Goal: Transaction & Acquisition: Purchase product/service

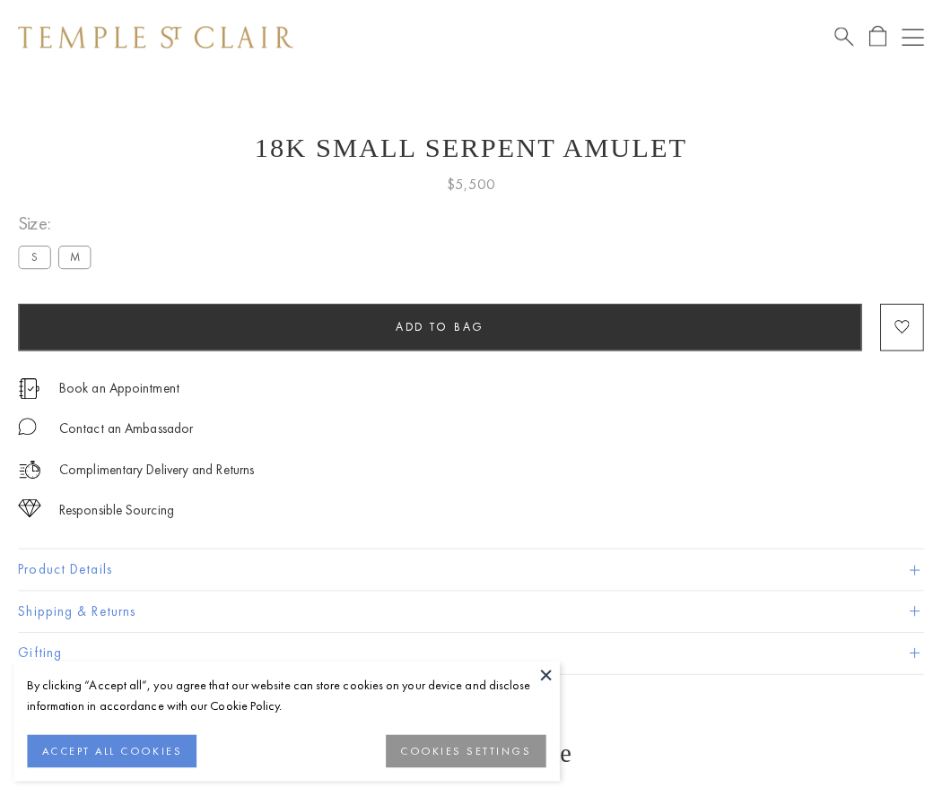
scroll to position [7, 0]
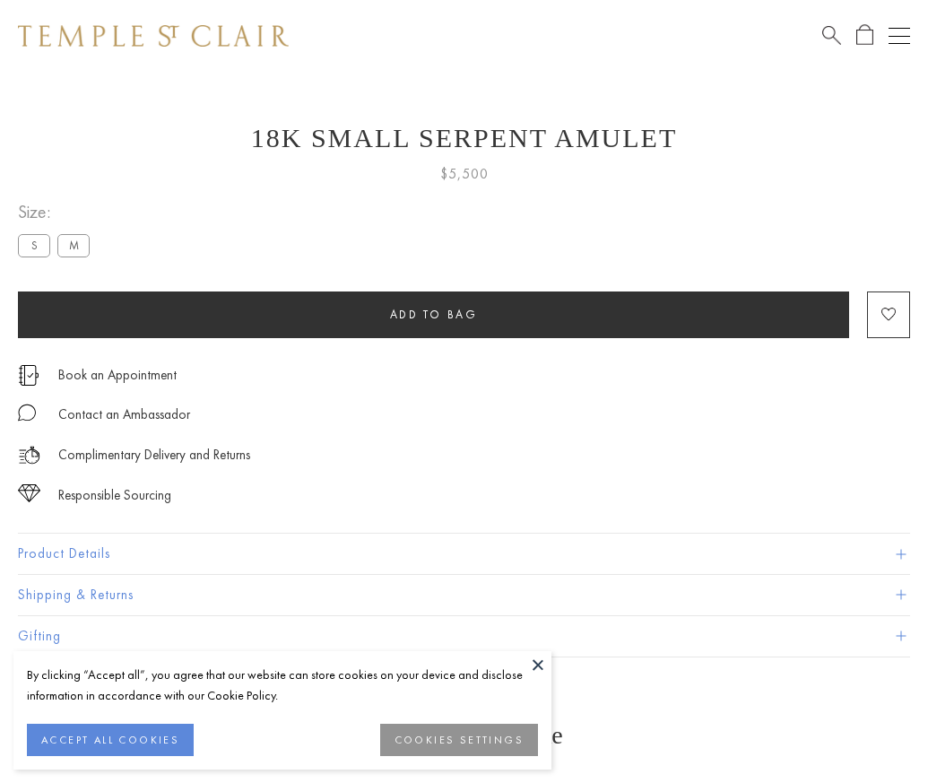
click at [433, 314] on span "Add to bag" at bounding box center [434, 314] width 88 height 15
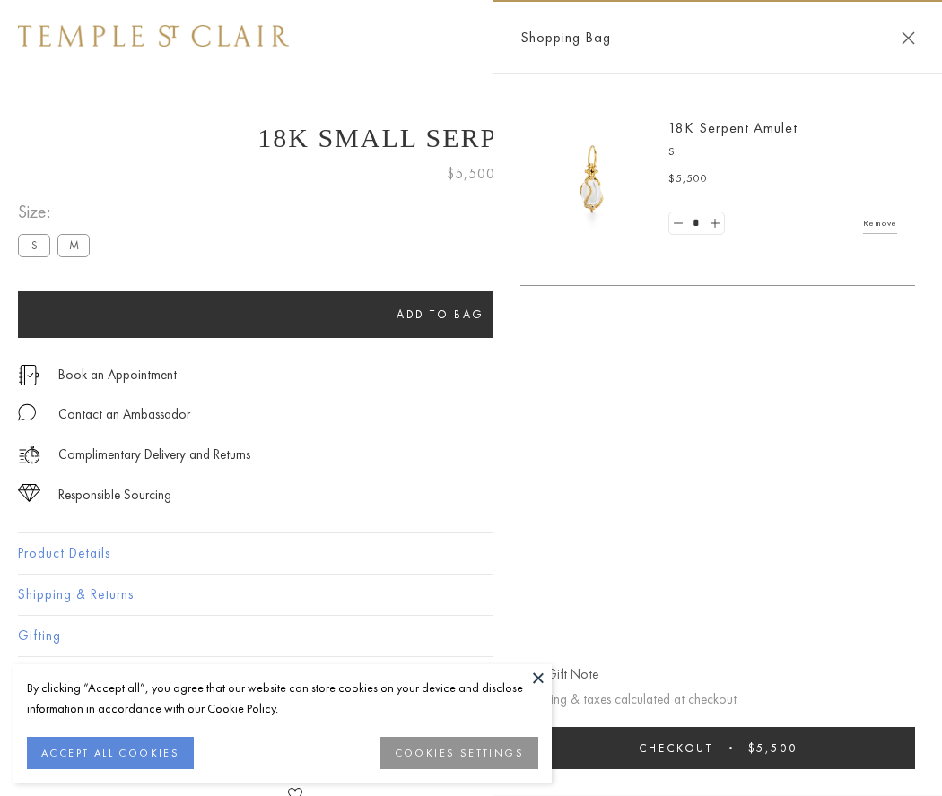
click at [717, 748] on button "Checkout $5,500" at bounding box center [717, 748] width 395 height 42
